Goal: Information Seeking & Learning: Learn about a topic

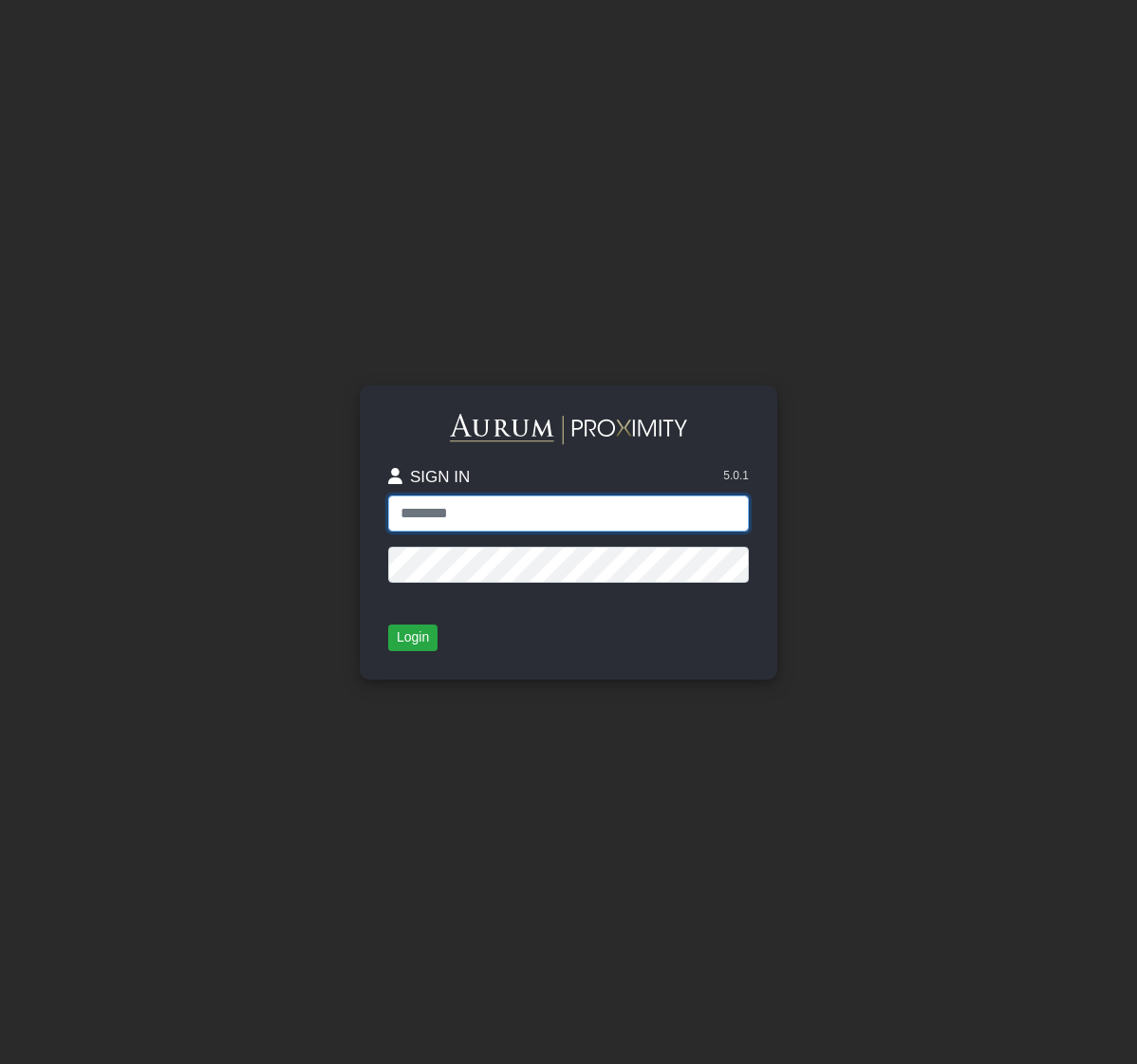
type input "**********"
click at [403, 646] on button "Login" at bounding box center [412, 637] width 49 height 27
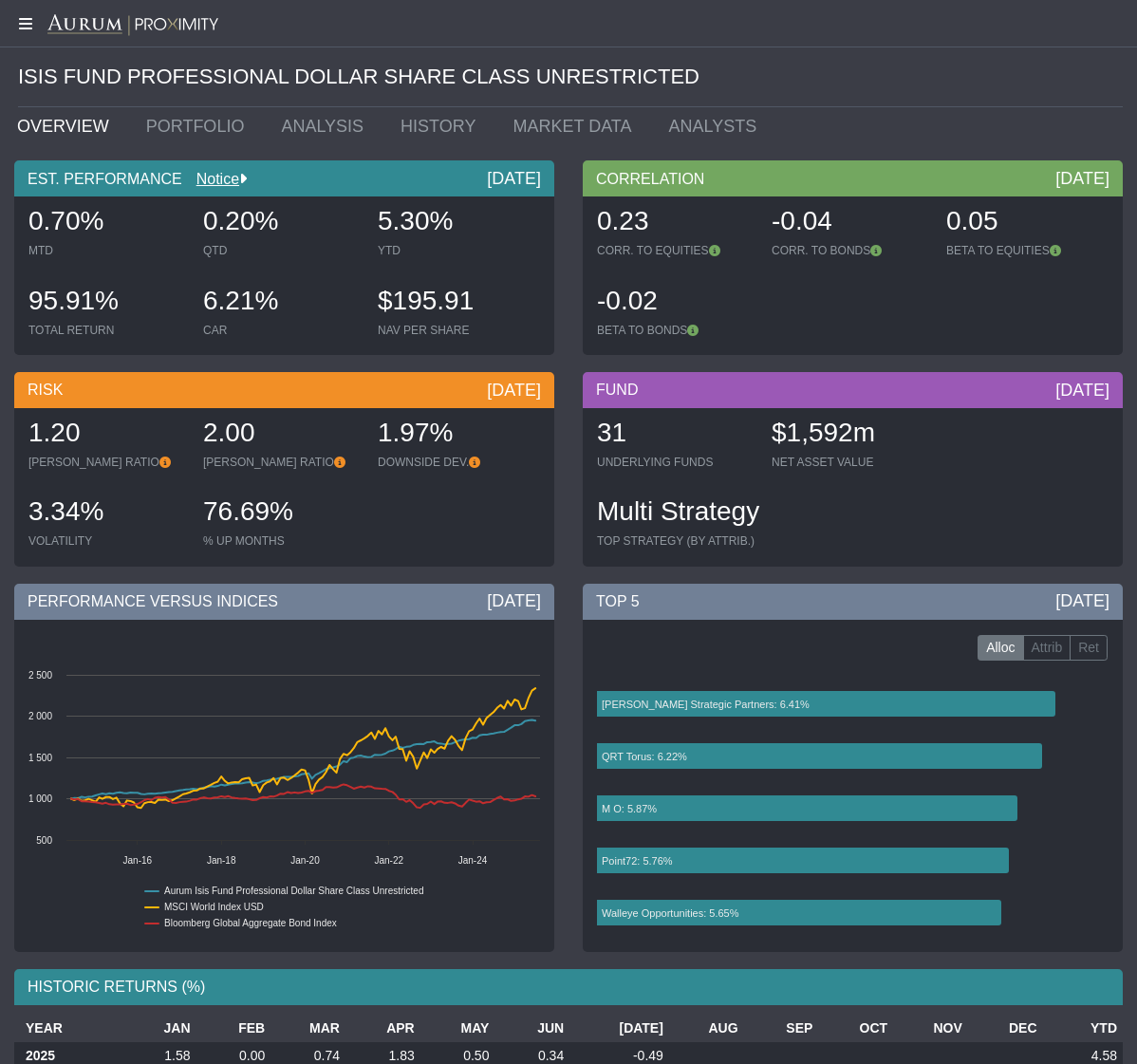
click at [23, 22] on icon at bounding box center [24, 23] width 47 height 15
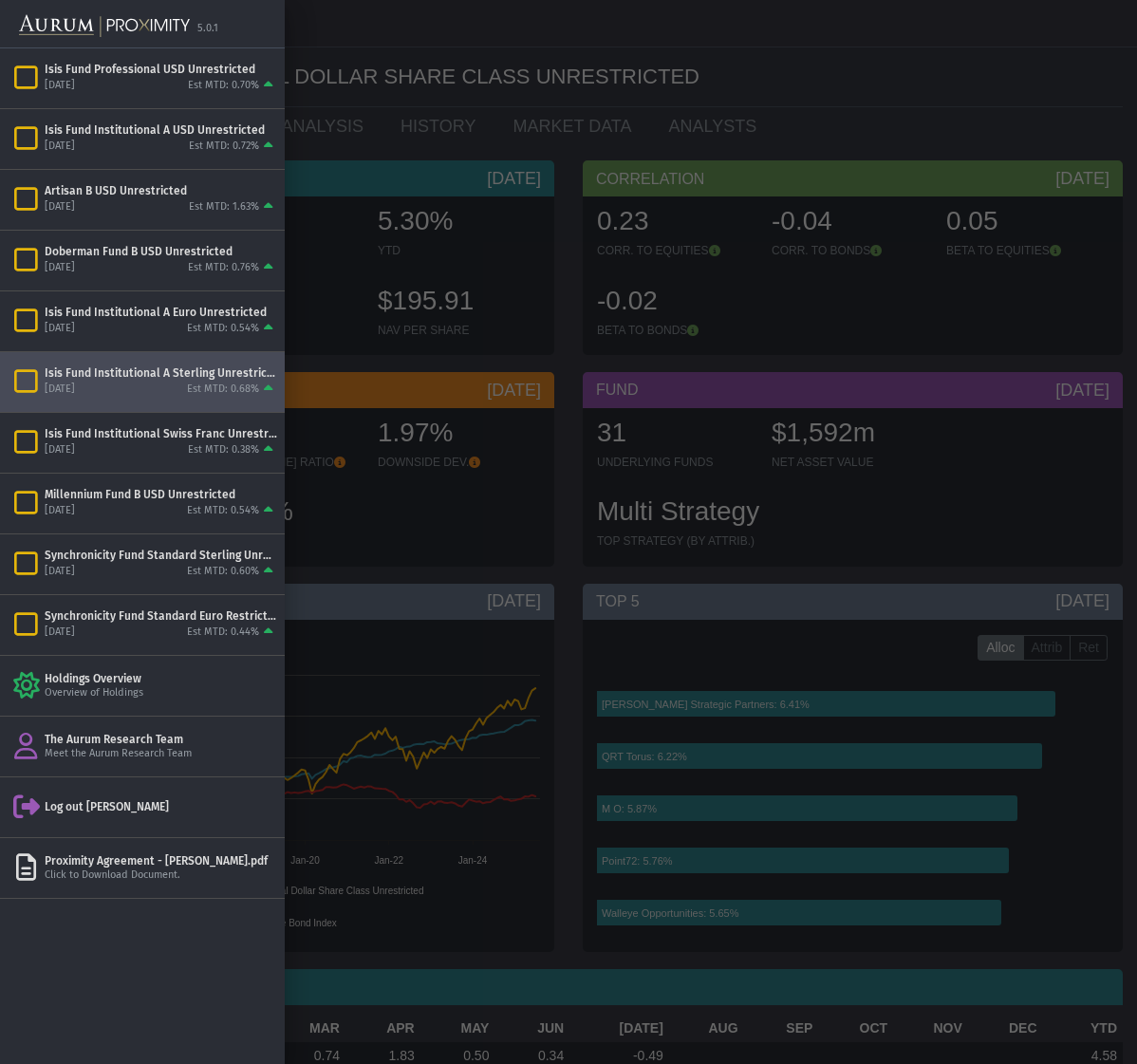
click at [171, 384] on div "[DATE] Est MTD: 0.68%" at bounding box center [160, 390] width 233 height 17
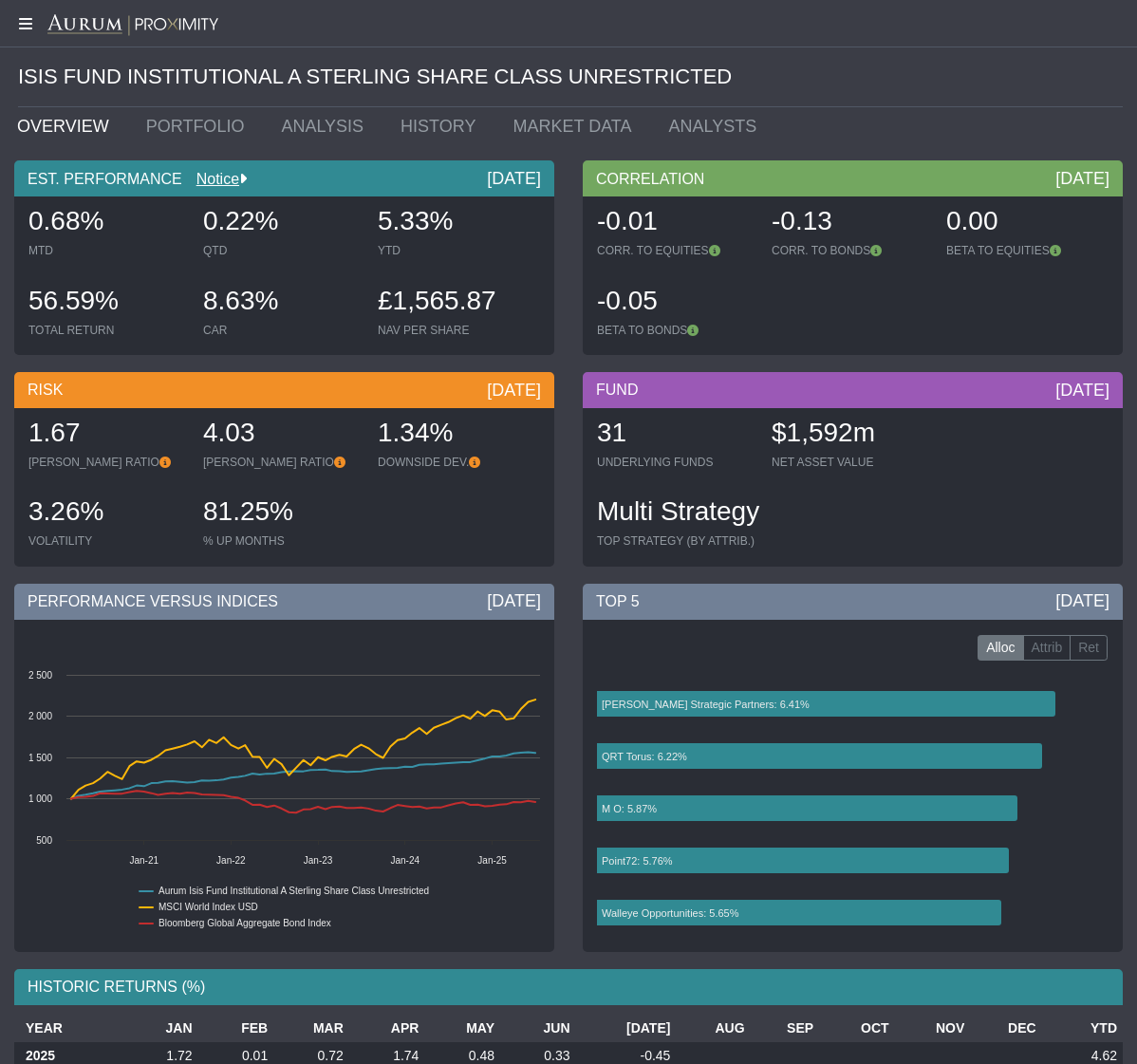
click at [30, 26] on icon at bounding box center [24, 23] width 47 height 15
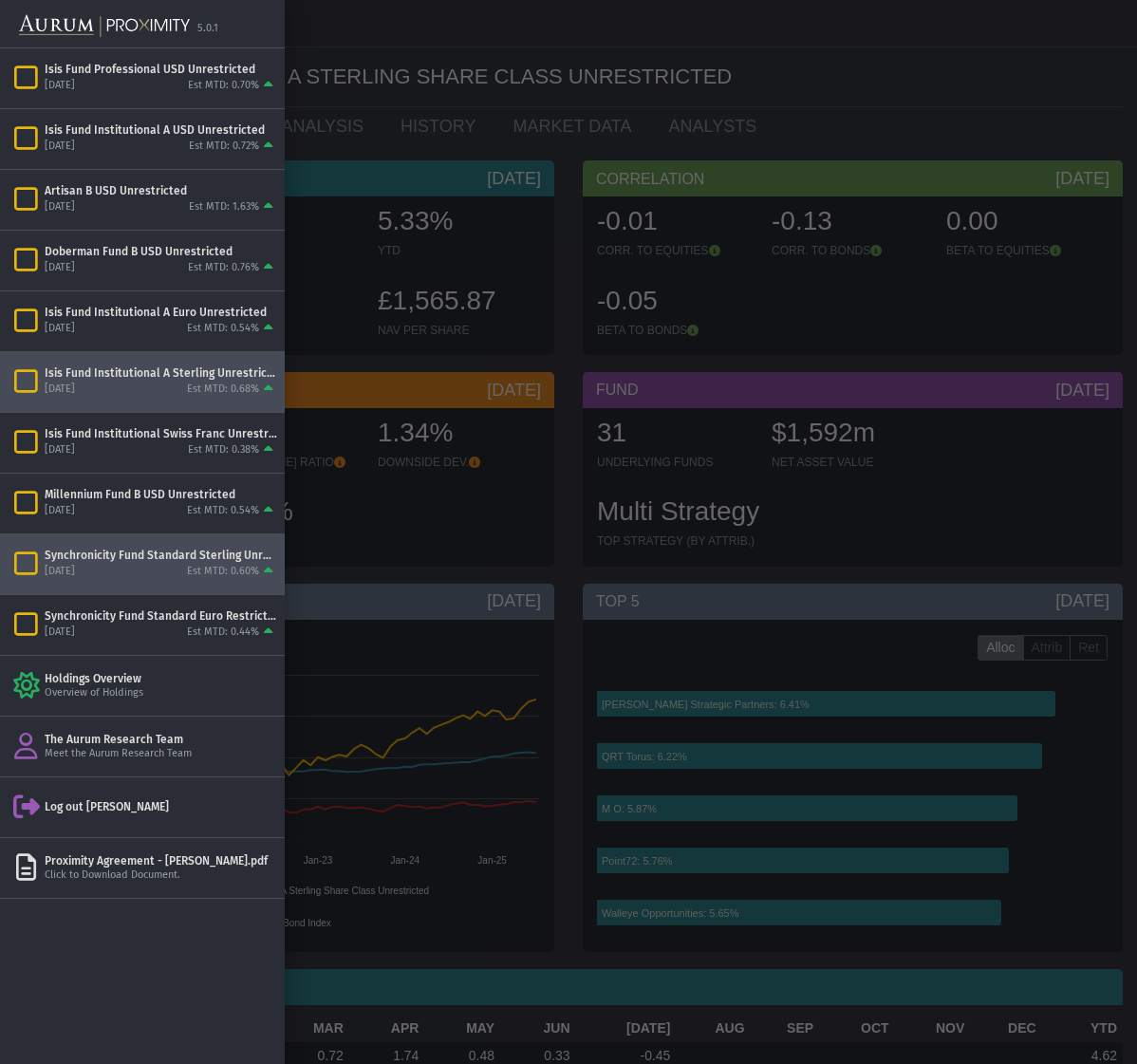
click at [122, 555] on div "Synchronicity Fund Standard Sterling Unrestricted" at bounding box center [160, 555] width 233 height 15
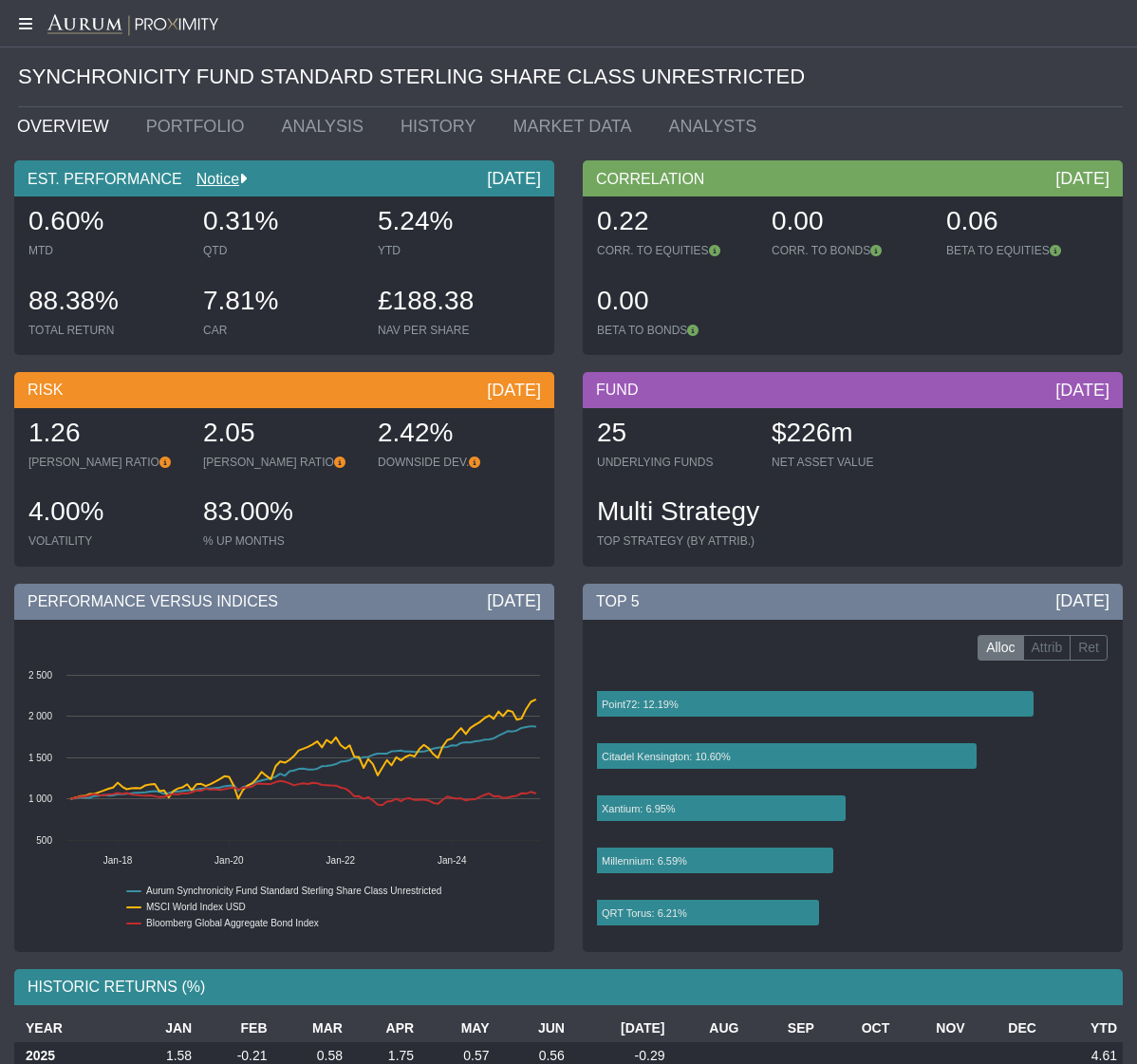
click at [26, 26] on icon at bounding box center [24, 23] width 47 height 15
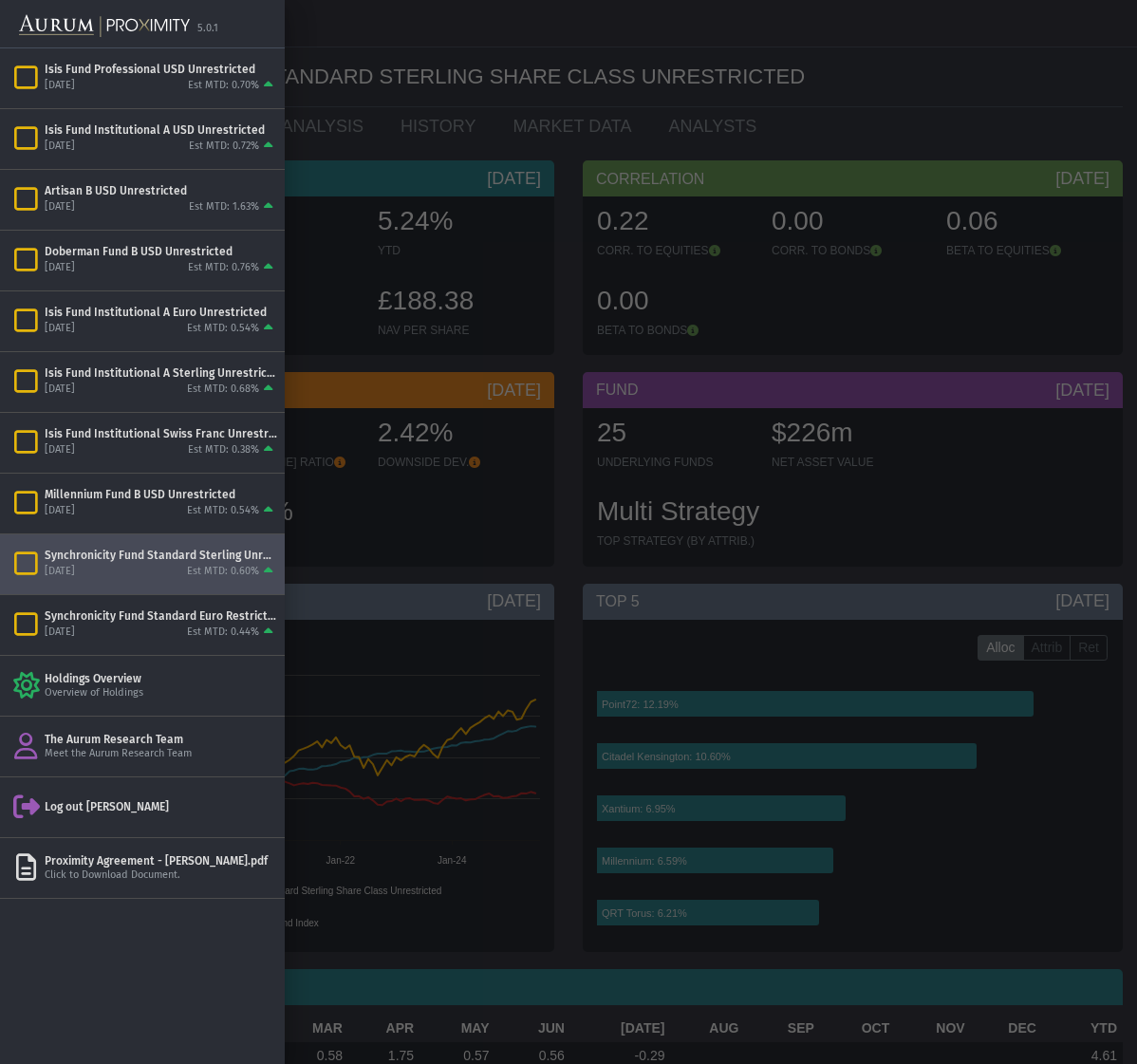
drag, startPoint x: 413, startPoint y: 505, endPoint x: 294, endPoint y: 230, distance: 299.6
click at [402, 474] on div at bounding box center [568, 532] width 1137 height 1064
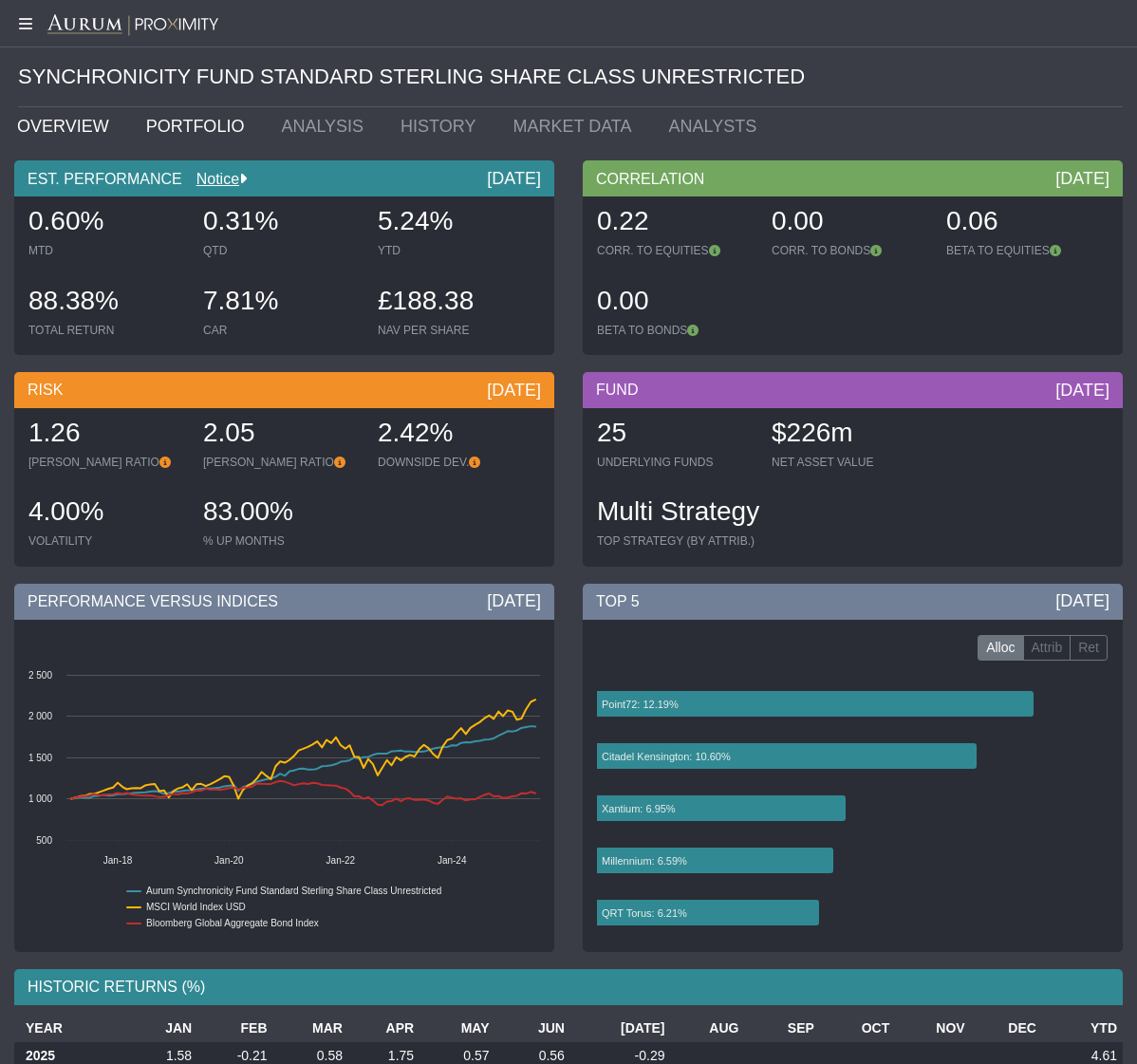
click at [161, 118] on link "PORTFOLIO" at bounding box center [199, 126] width 135 height 38
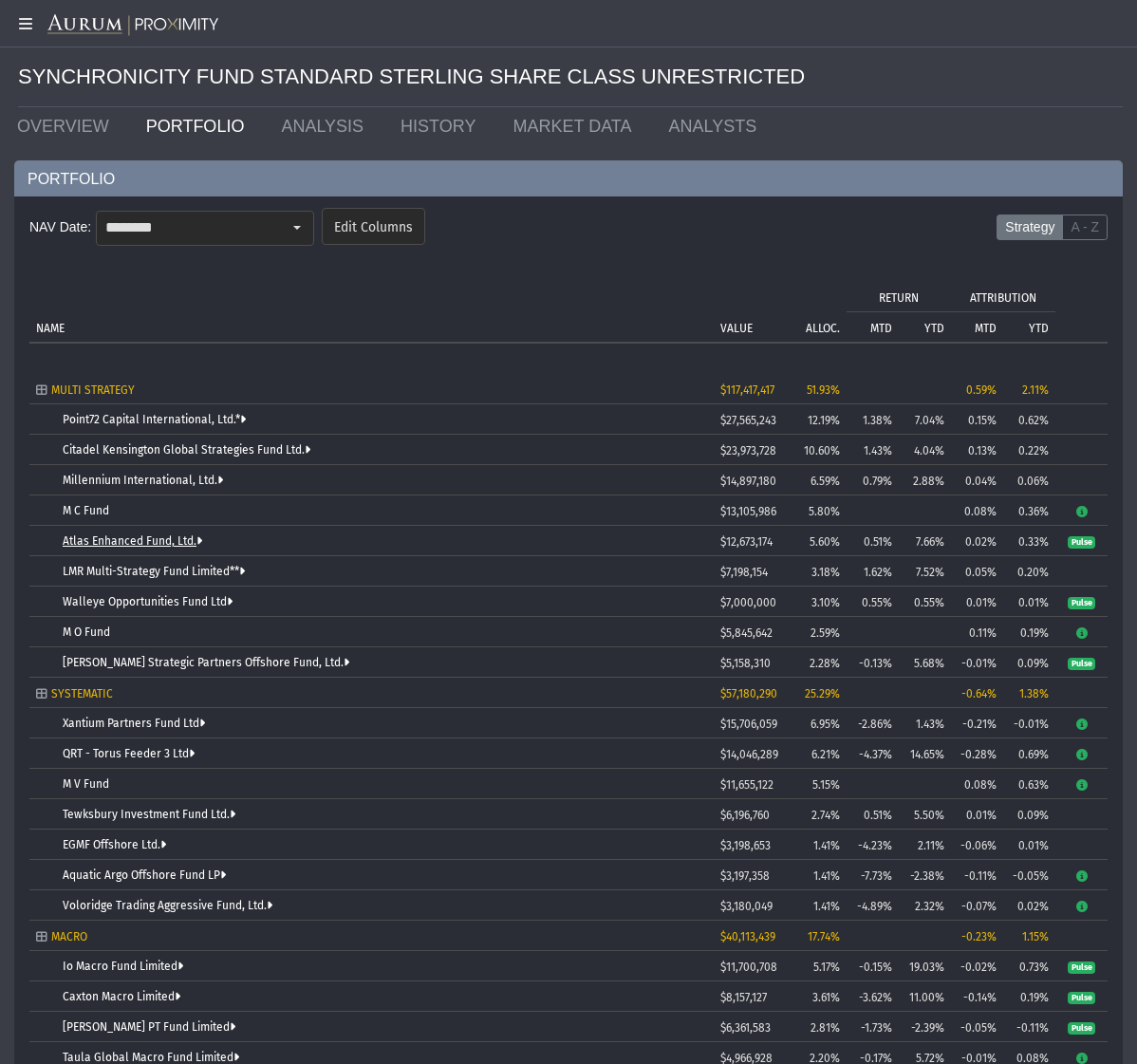
click at [156, 541] on link "Atlas Enhanced Fund, Ltd." at bounding box center [133, 541] width 139 height 14
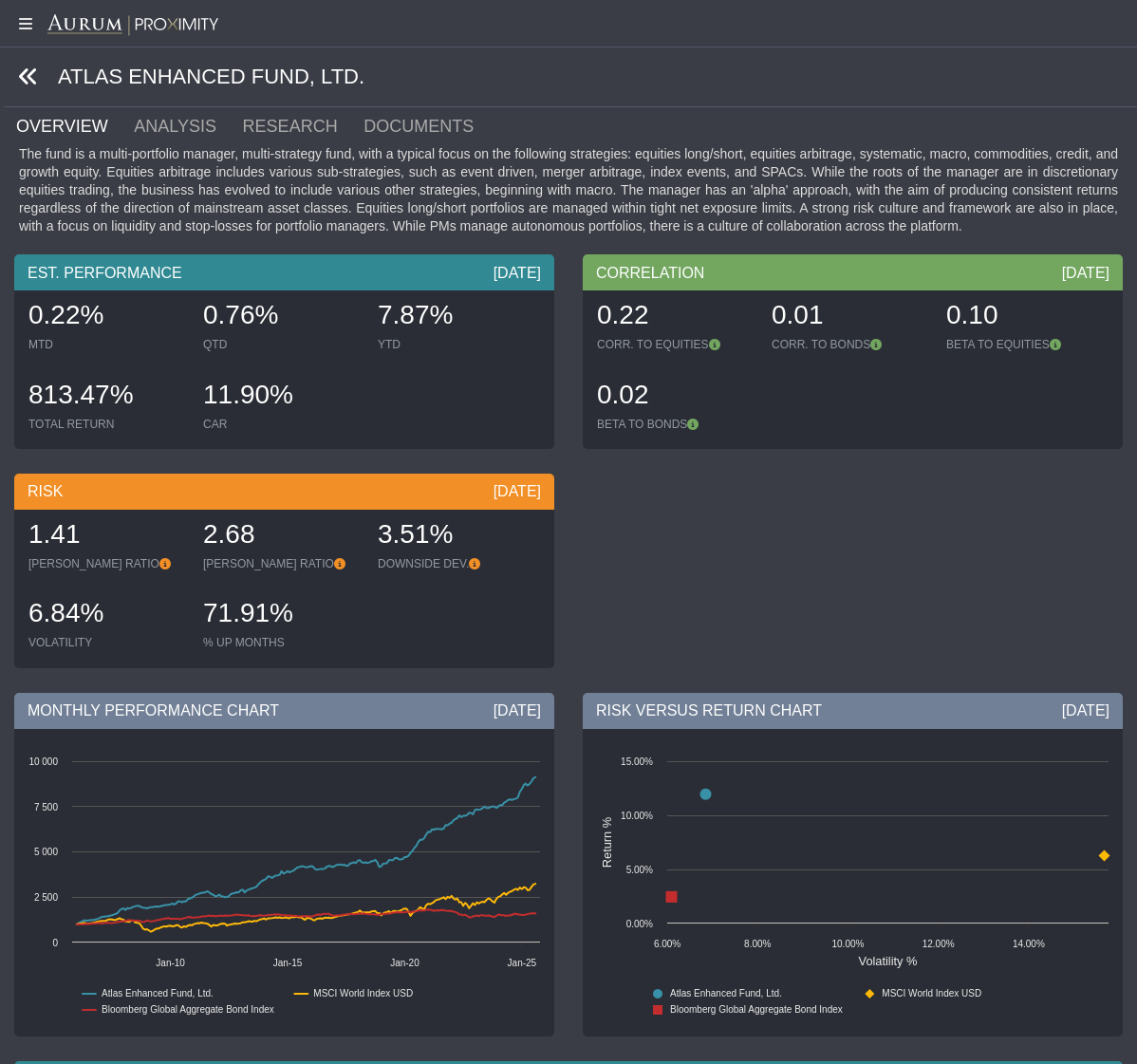
click at [21, 70] on icon at bounding box center [27, 77] width 21 height 21
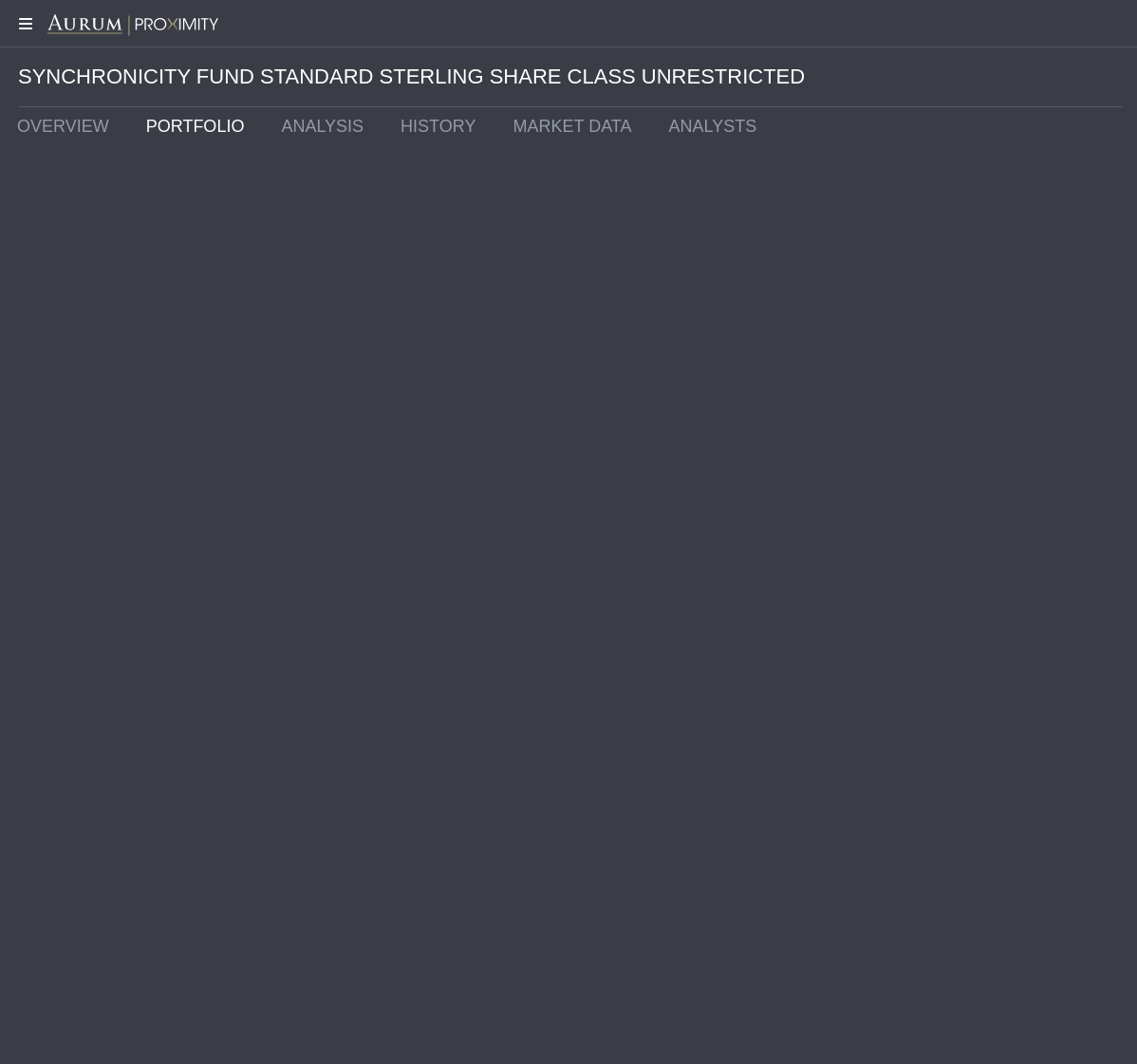
click at [23, 27] on icon at bounding box center [24, 23] width 47 height 15
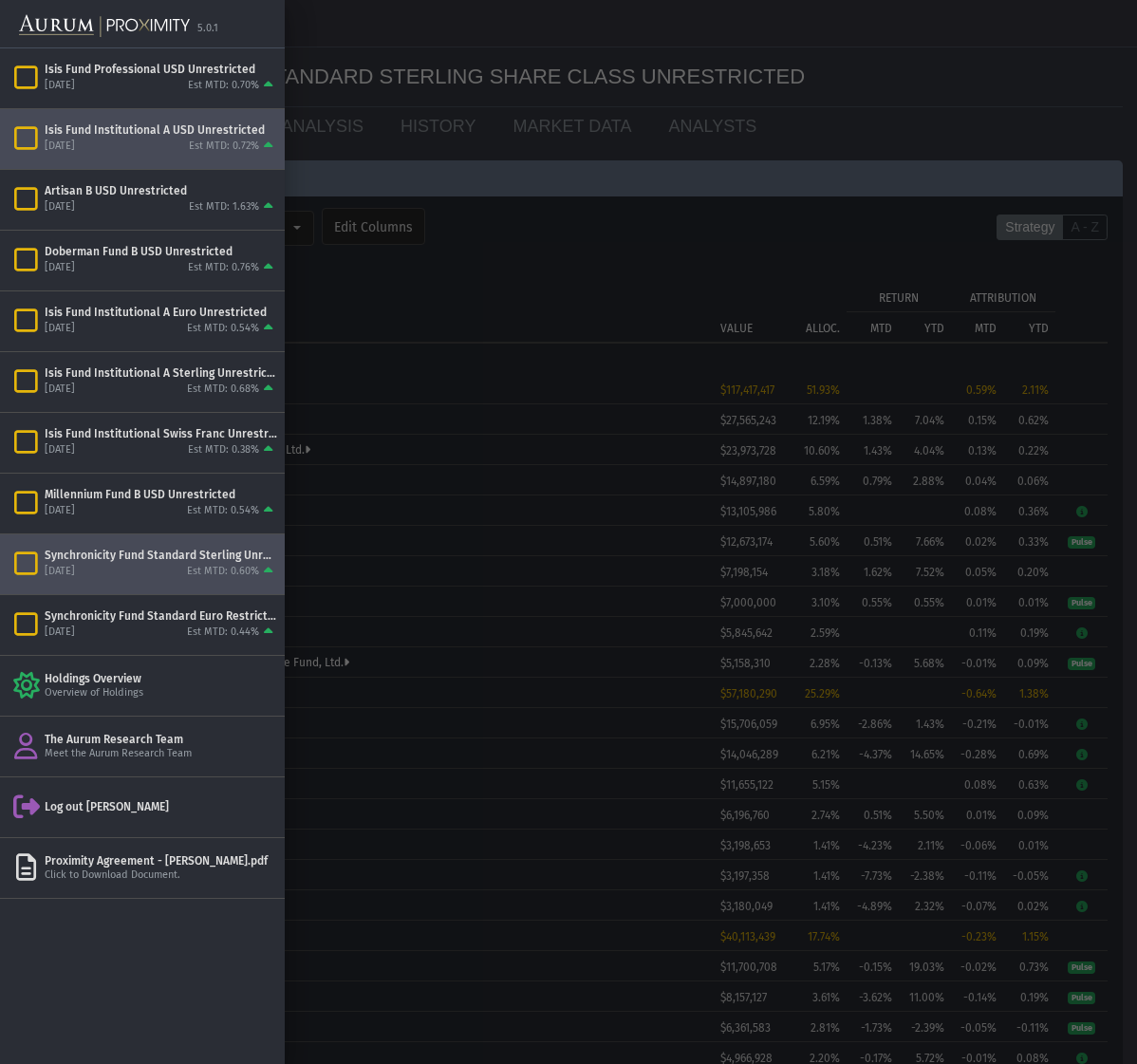
click at [75, 150] on div "[DATE]" at bounding box center [59, 146] width 30 height 14
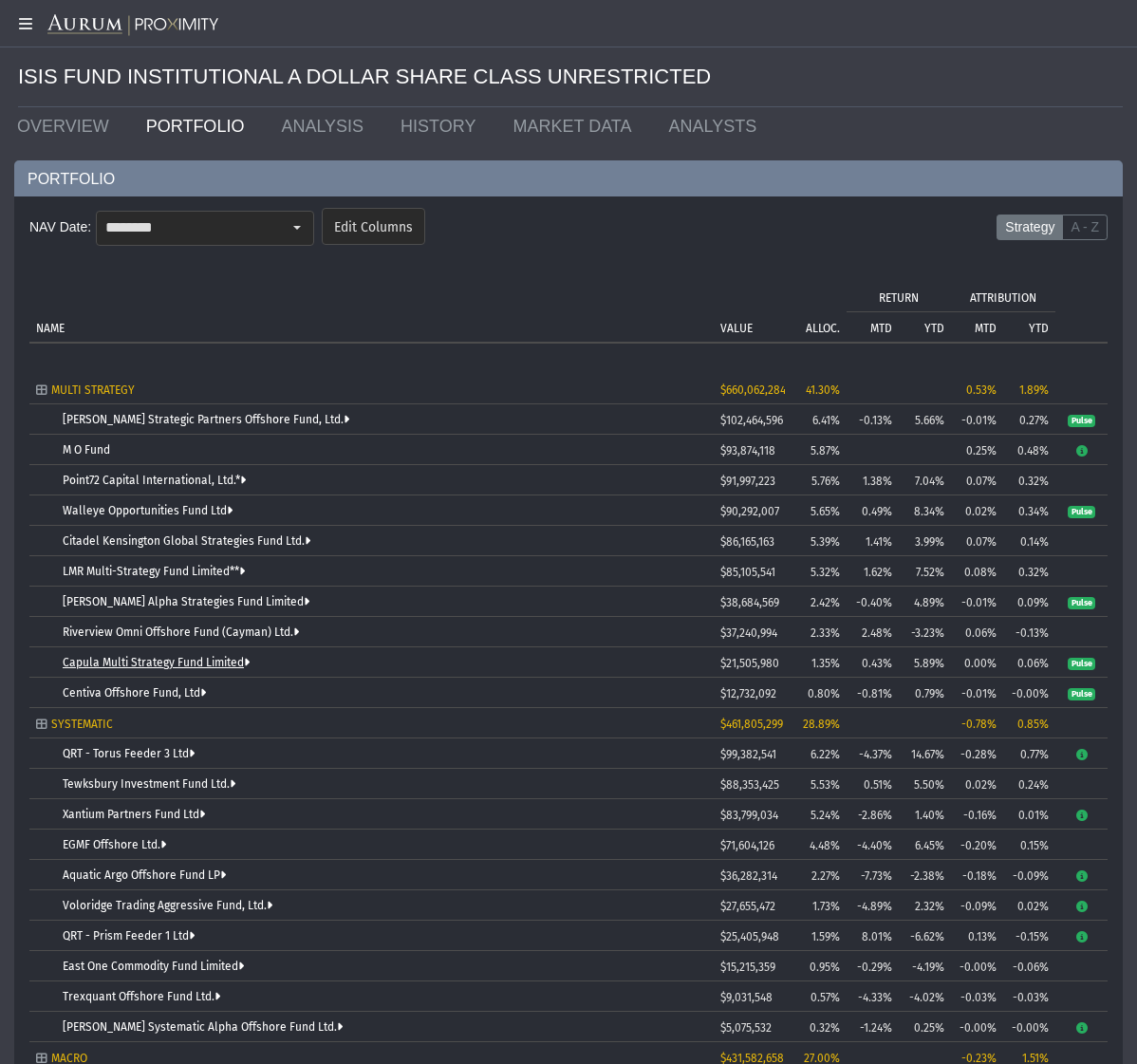
click at [179, 663] on link "Capula Multi Strategy Fund Limited" at bounding box center [156, 663] width 187 height 14
